Goal: Task Accomplishment & Management: Use online tool/utility

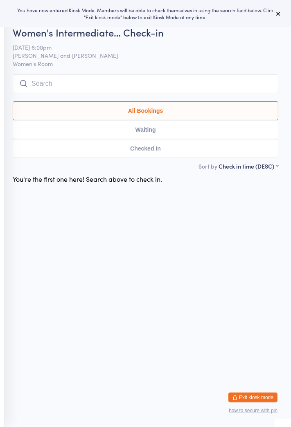
click at [90, 39] on div "Women's Intermediate… Check-in [DATE] 6:00pm [PERSON_NAME] and [PERSON_NAME] Wo…" at bounding box center [146, 93] width 266 height 136
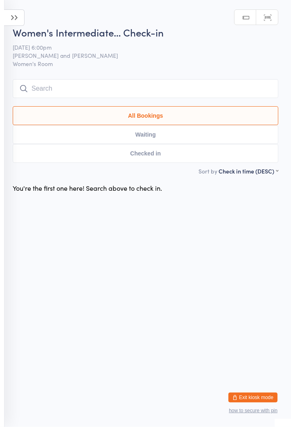
click at [18, 23] on icon at bounding box center [14, 17] width 20 height 16
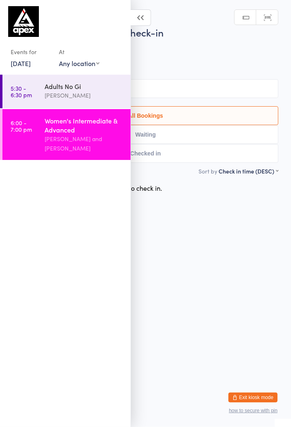
click at [46, 89] on div "Adults No Gi" at bounding box center [84, 86] width 79 height 9
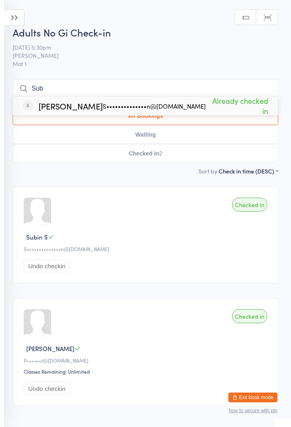
type input "Sub"
click at [23, 23] on icon at bounding box center [14, 17] width 20 height 16
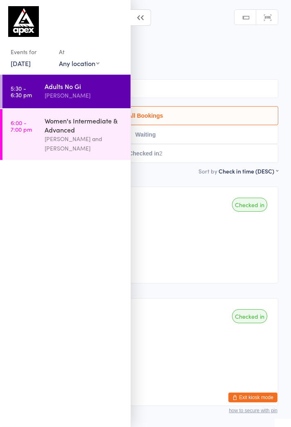
click at [139, 18] on icon at bounding box center [141, 17] width 20 height 16
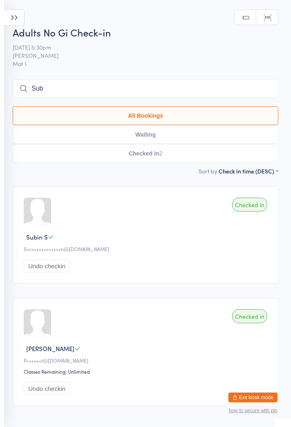
click at [21, 18] on icon at bounding box center [14, 17] width 20 height 16
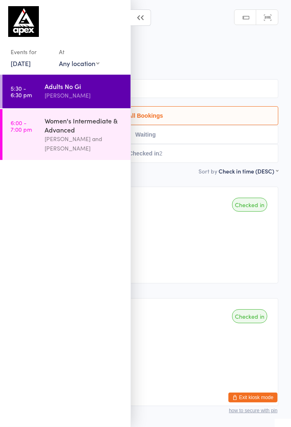
click at [148, 25] on icon at bounding box center [141, 17] width 20 height 16
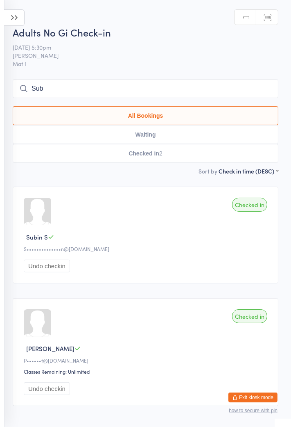
click at [16, 23] on icon at bounding box center [14, 17] width 20 height 16
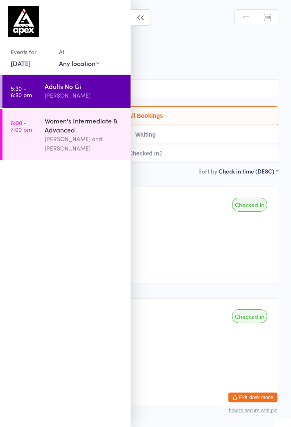
click at [50, 80] on div "Adults No Gi [PERSON_NAME]" at bounding box center [88, 91] width 86 height 32
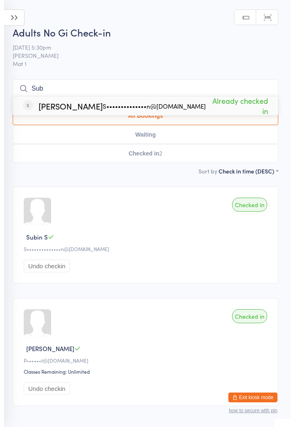
type input "Sub"
click at [66, 112] on div "[PERSON_NAME] S••••••••••••••n@[DOMAIN_NAME] Already checked in" at bounding box center [145, 105] width 265 height 19
